Goal: Register for event/course

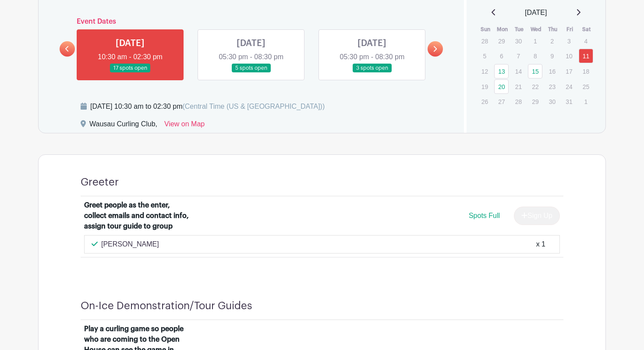
scroll to position [518, 0]
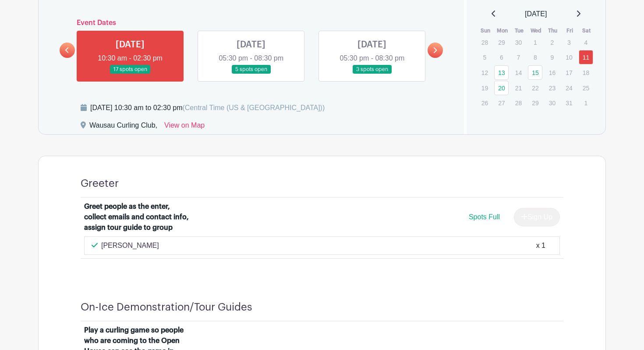
click at [251, 74] on link at bounding box center [251, 74] width 0 height 0
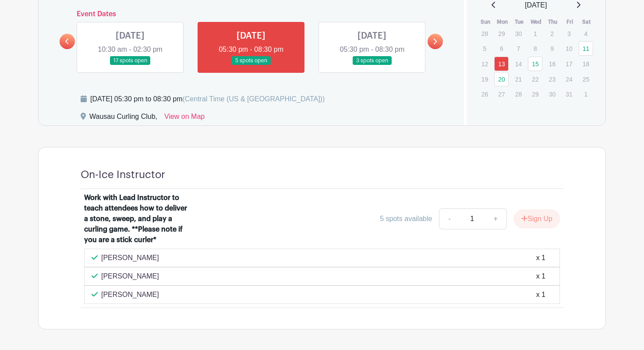
scroll to position [525, 0]
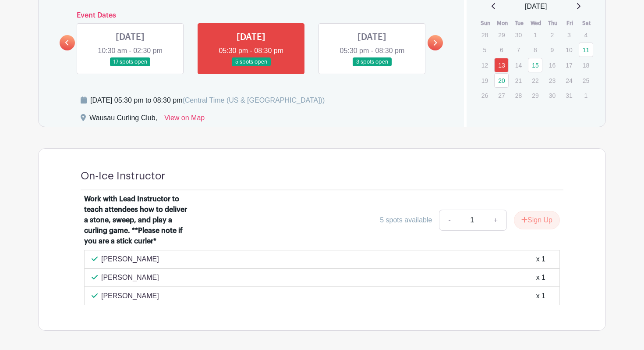
click at [372, 67] on link at bounding box center [372, 67] width 0 height 0
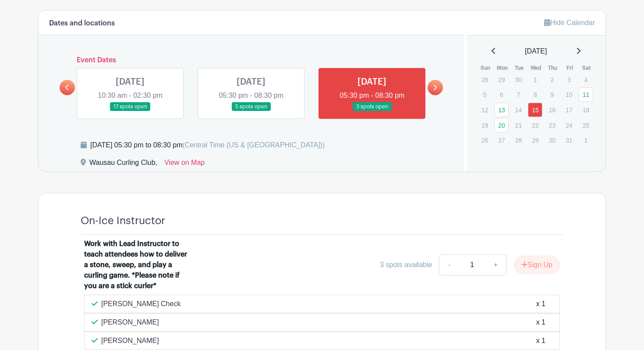
scroll to position [464, 0]
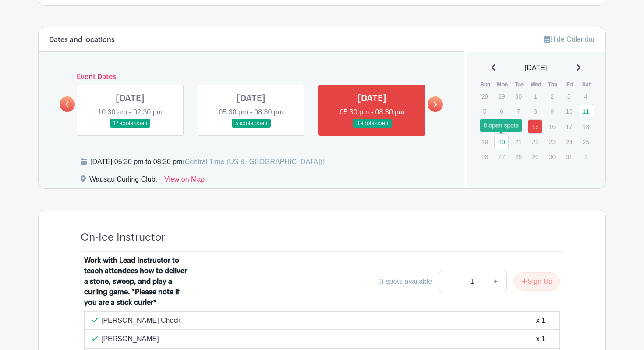
click at [505, 139] on link "20" at bounding box center [501, 142] width 14 height 14
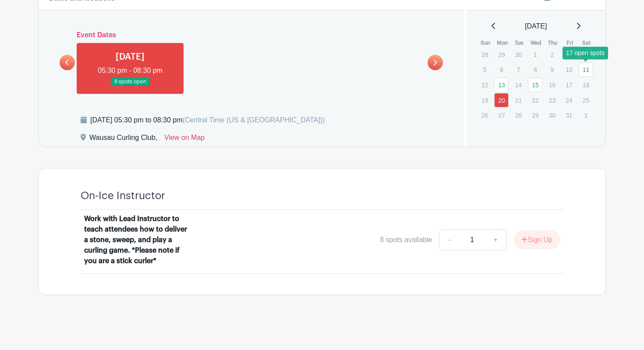
click at [588, 66] on link "11" at bounding box center [586, 69] width 14 height 14
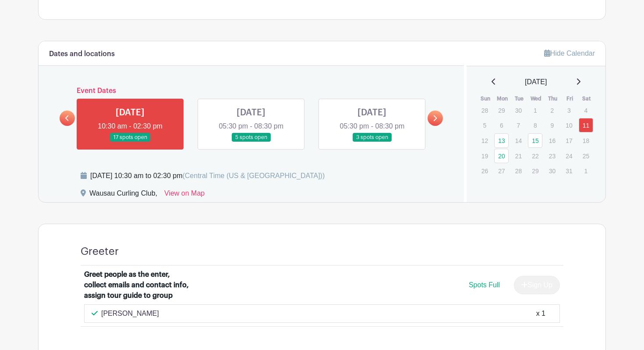
scroll to position [452, 0]
